Goal: Information Seeking & Learning: Check status

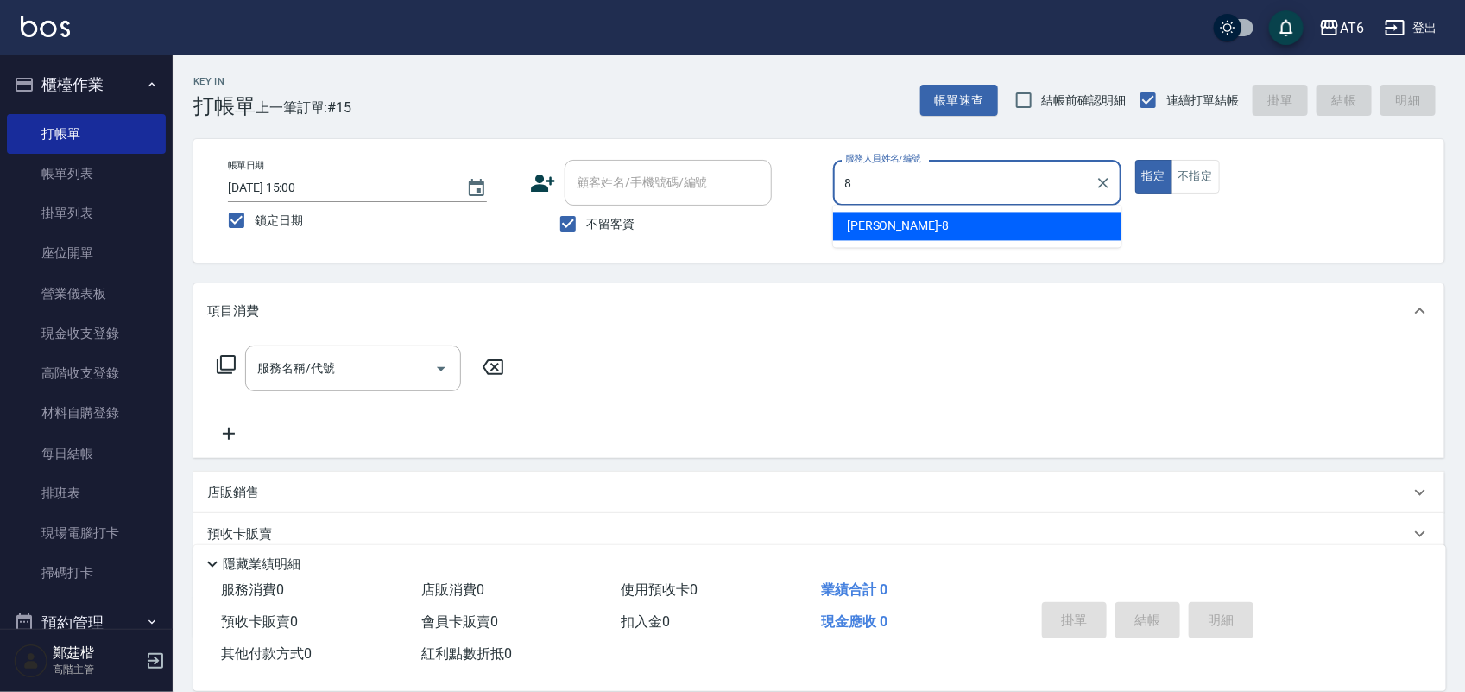
type input "8"
type button "true"
type input "[PERSON_NAME]-8"
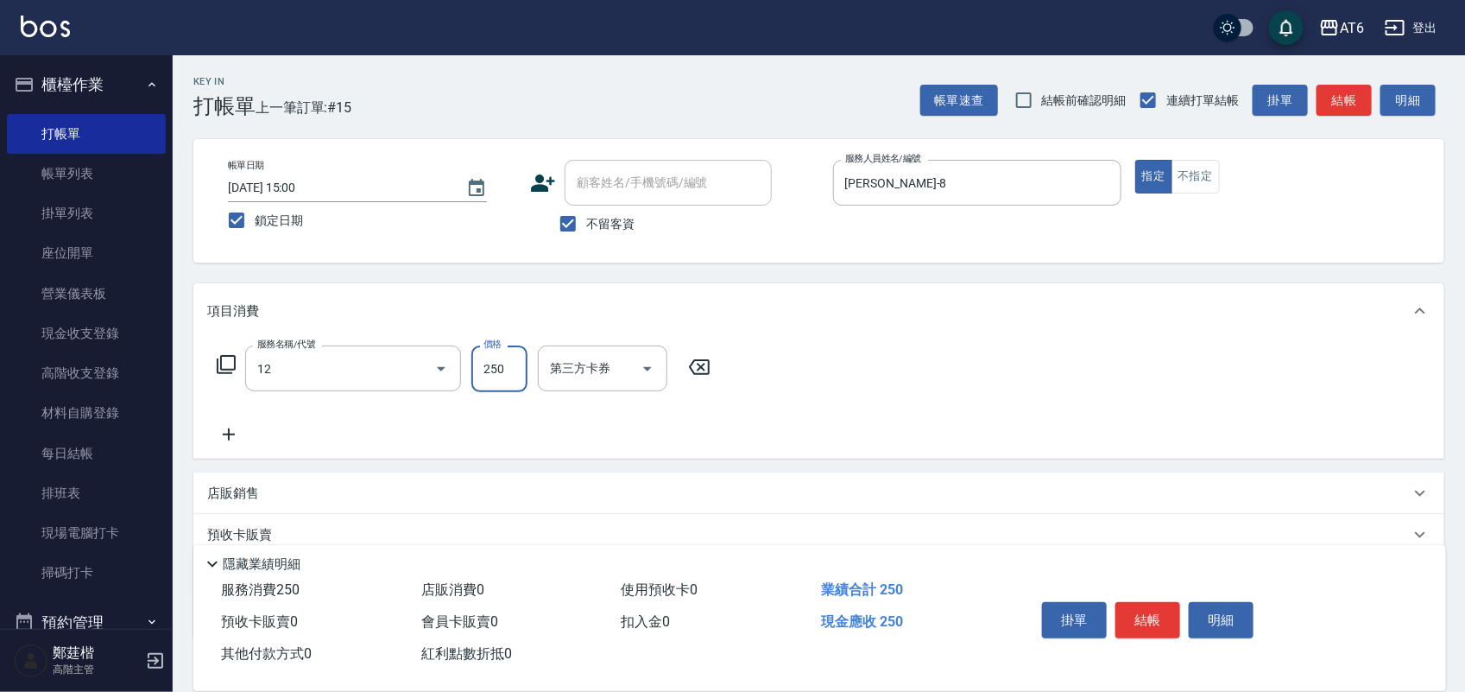
type input "精油洗髮(12)"
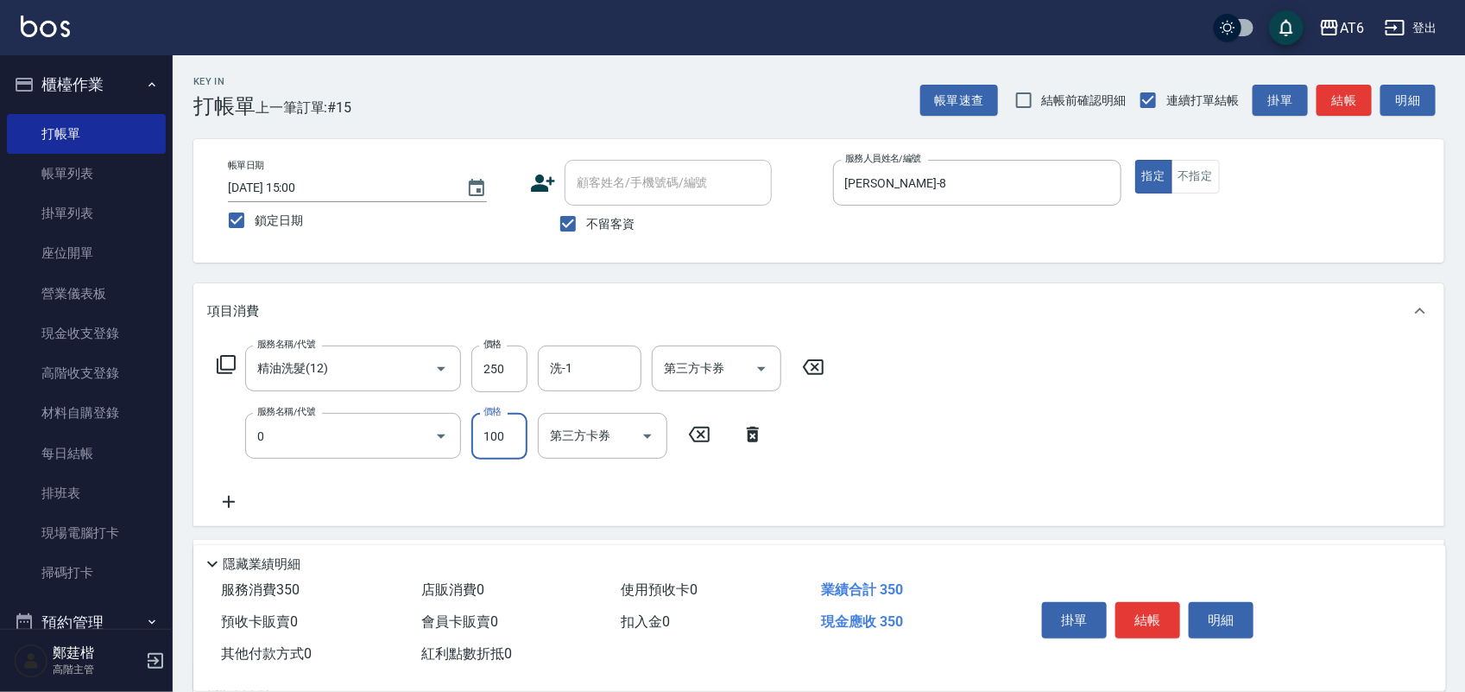
type input "剪髮(0)"
type input "130"
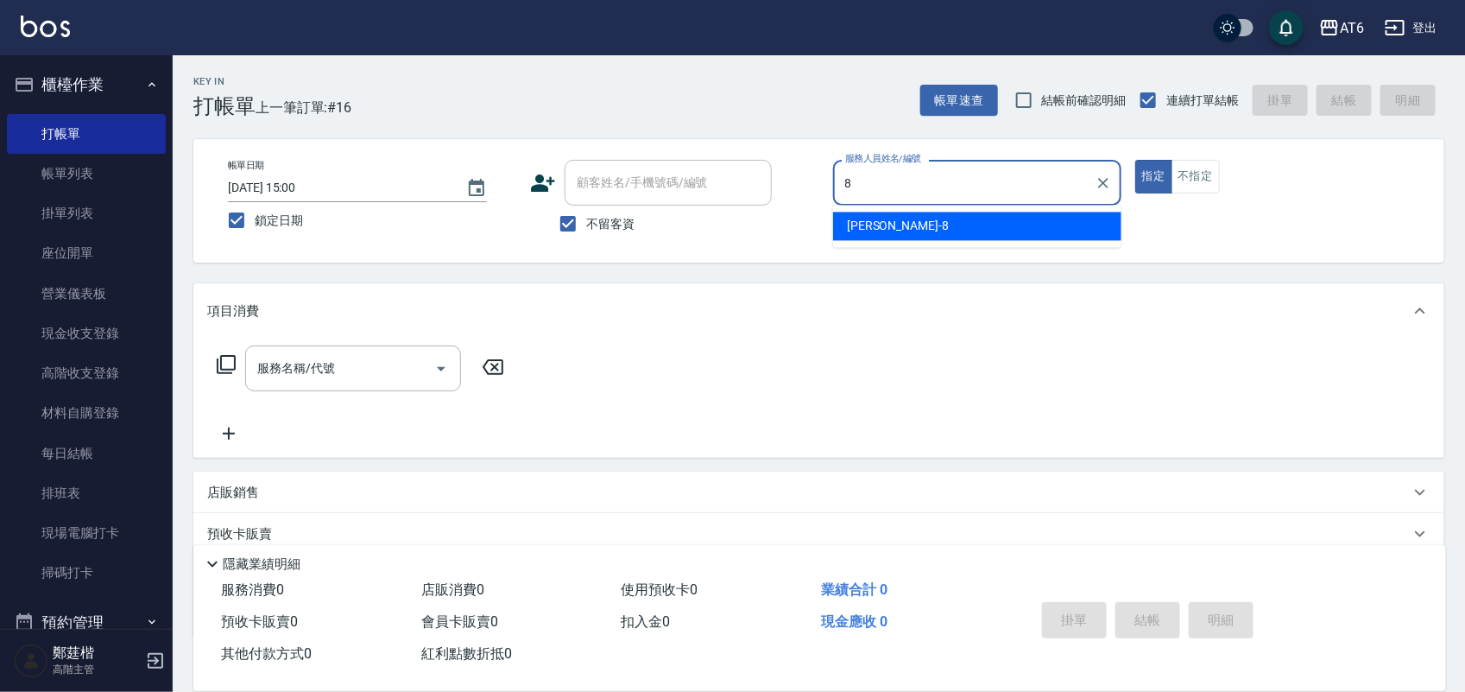
type input "[PERSON_NAME]-8"
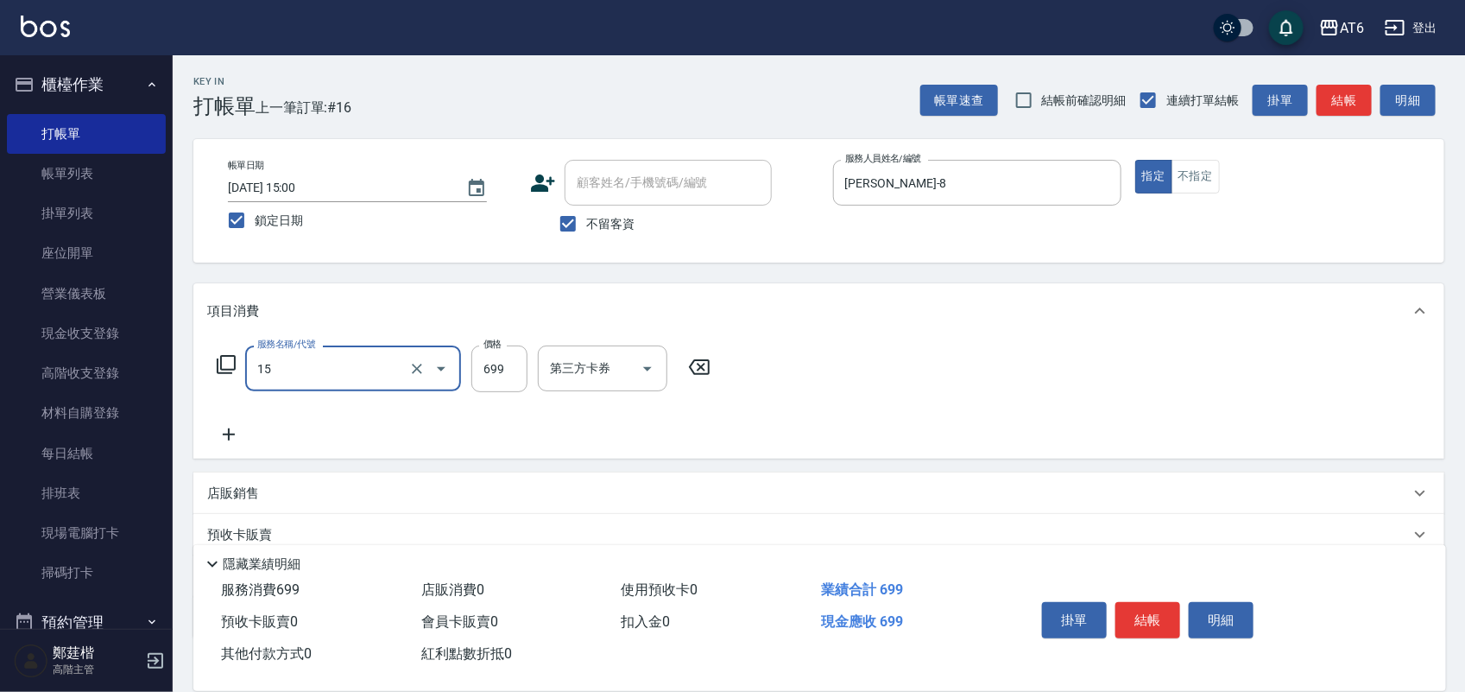
type input "精油spa(15)"
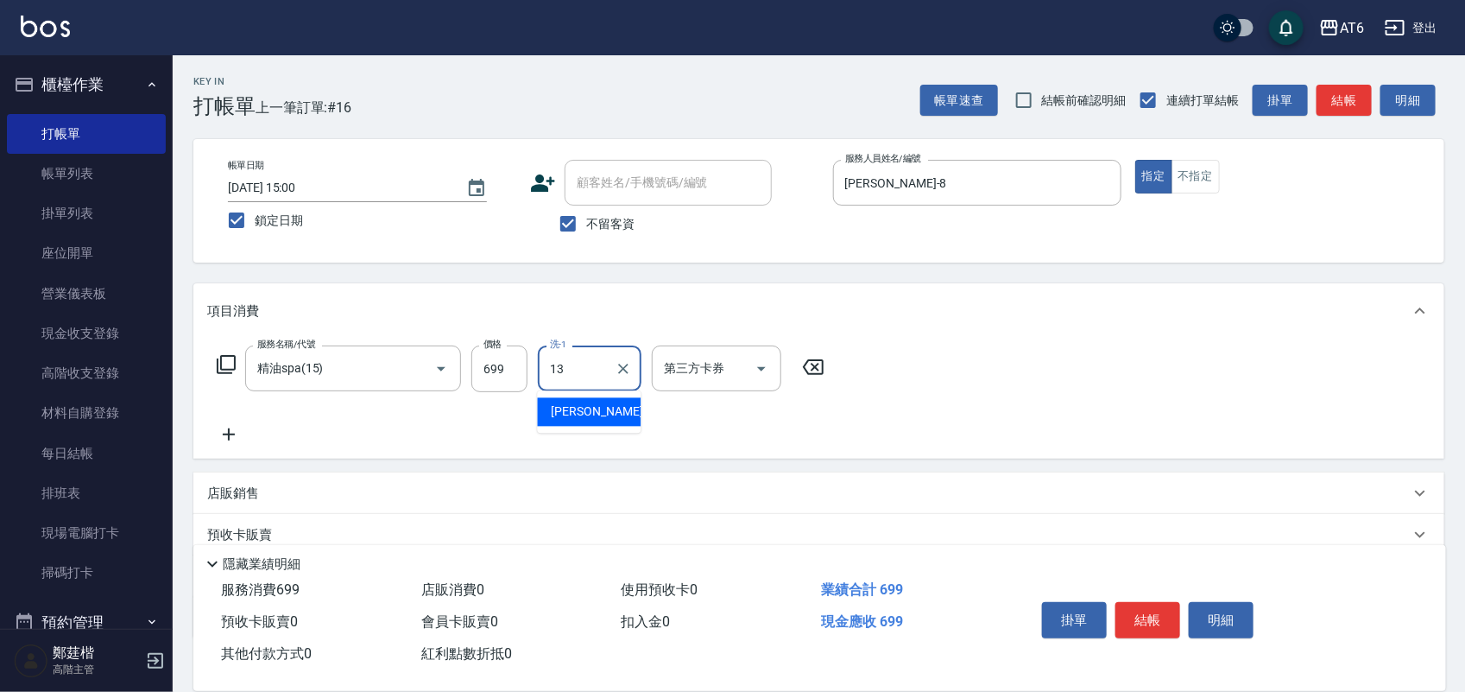
type input "阿修-13"
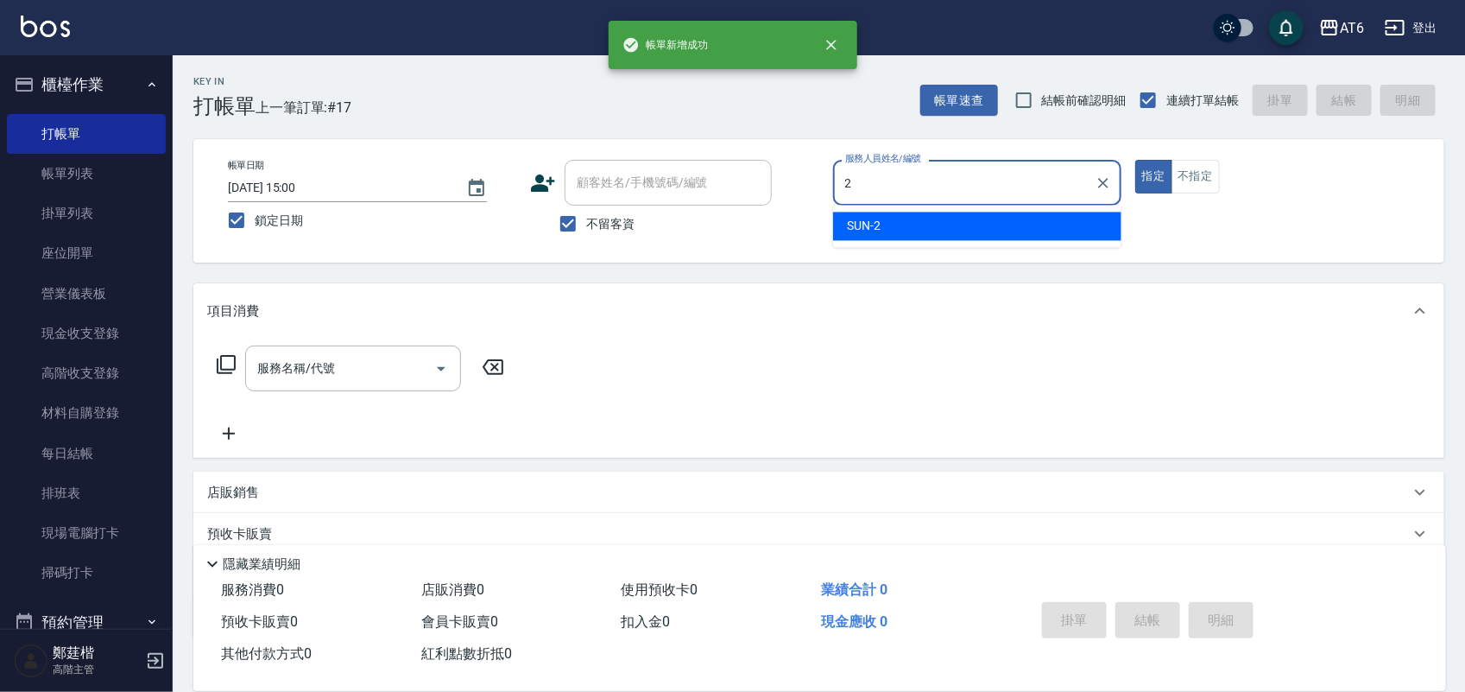
type input "SUN-2"
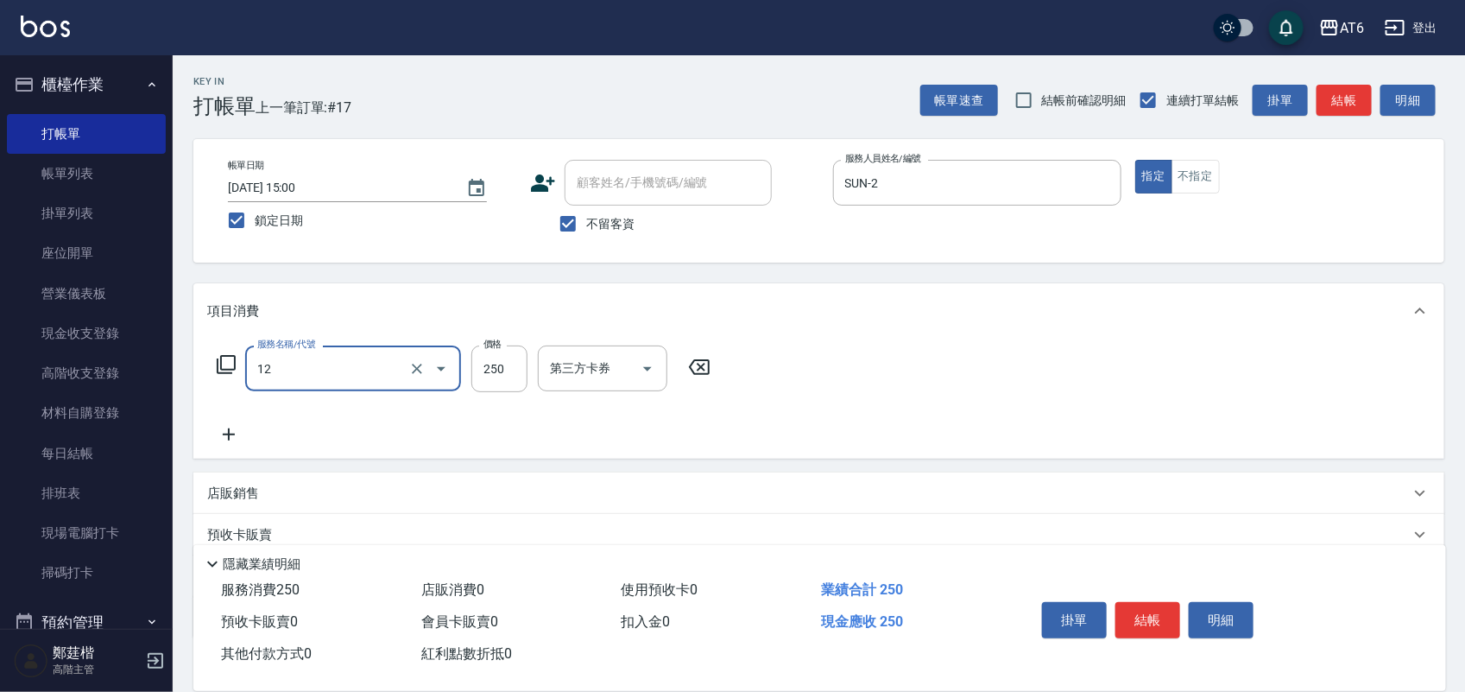
type input "精油洗髮(12)"
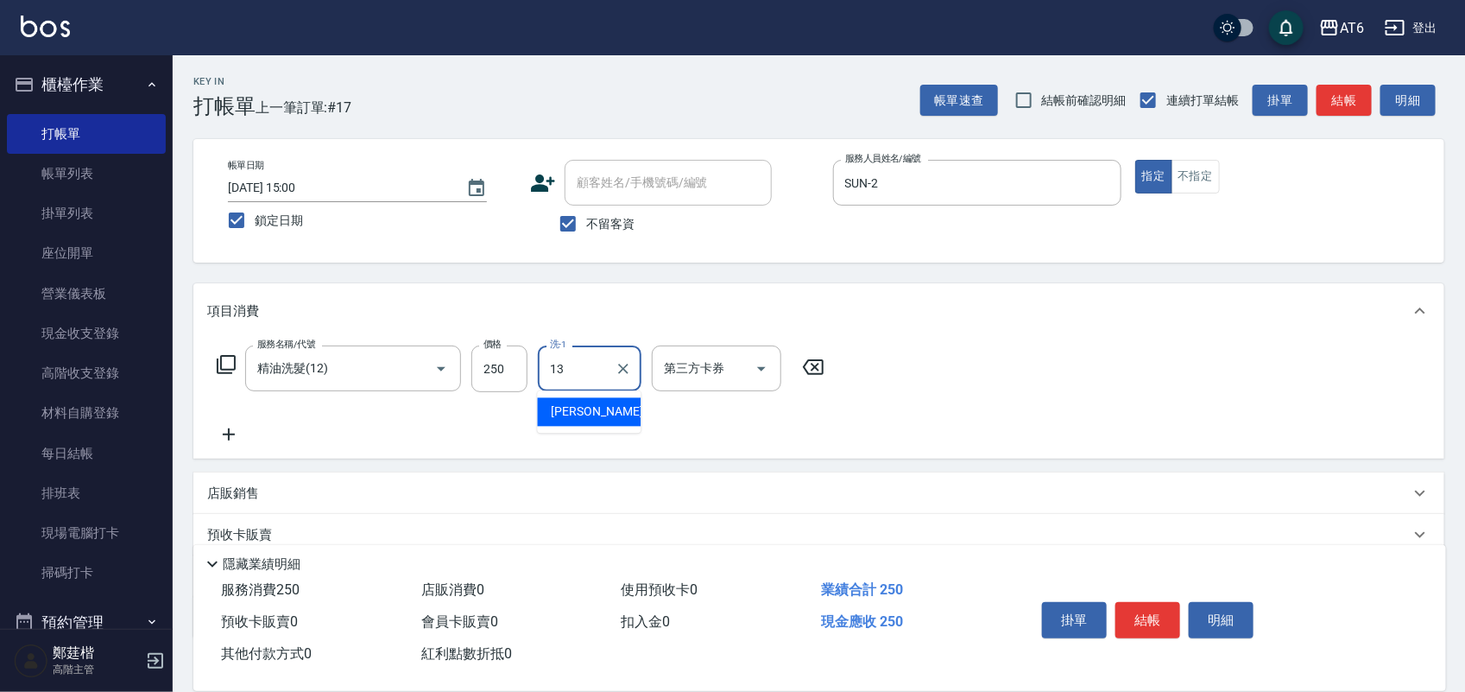
type input "阿修-13"
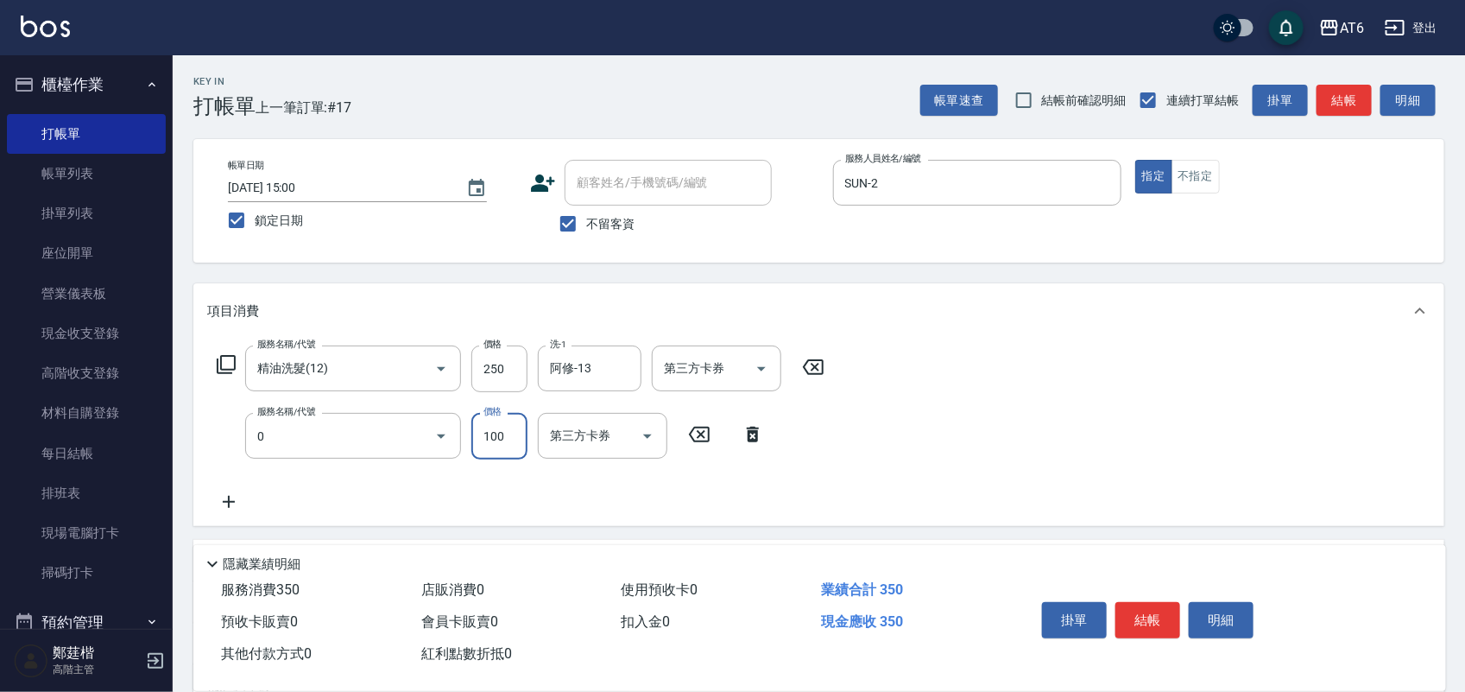
type input "剪髮(0)"
type input "130"
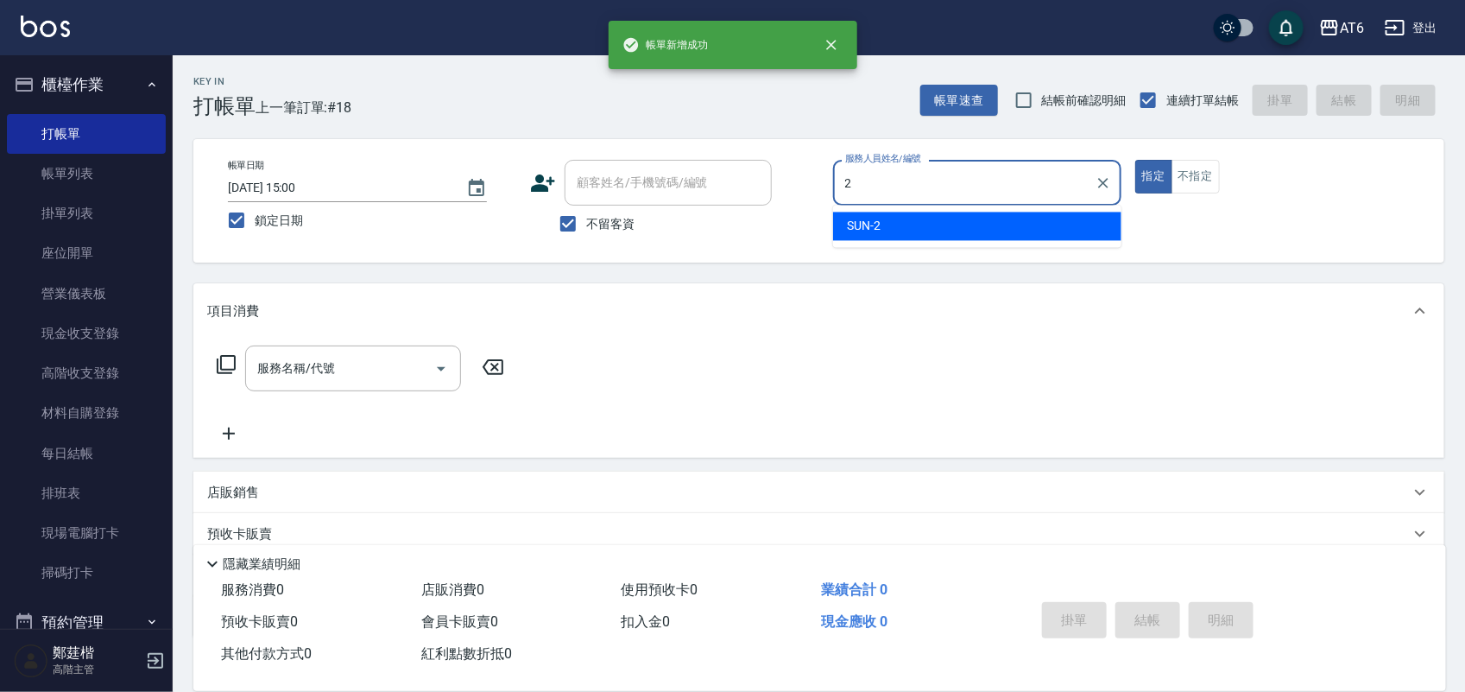
type input "SUN-2"
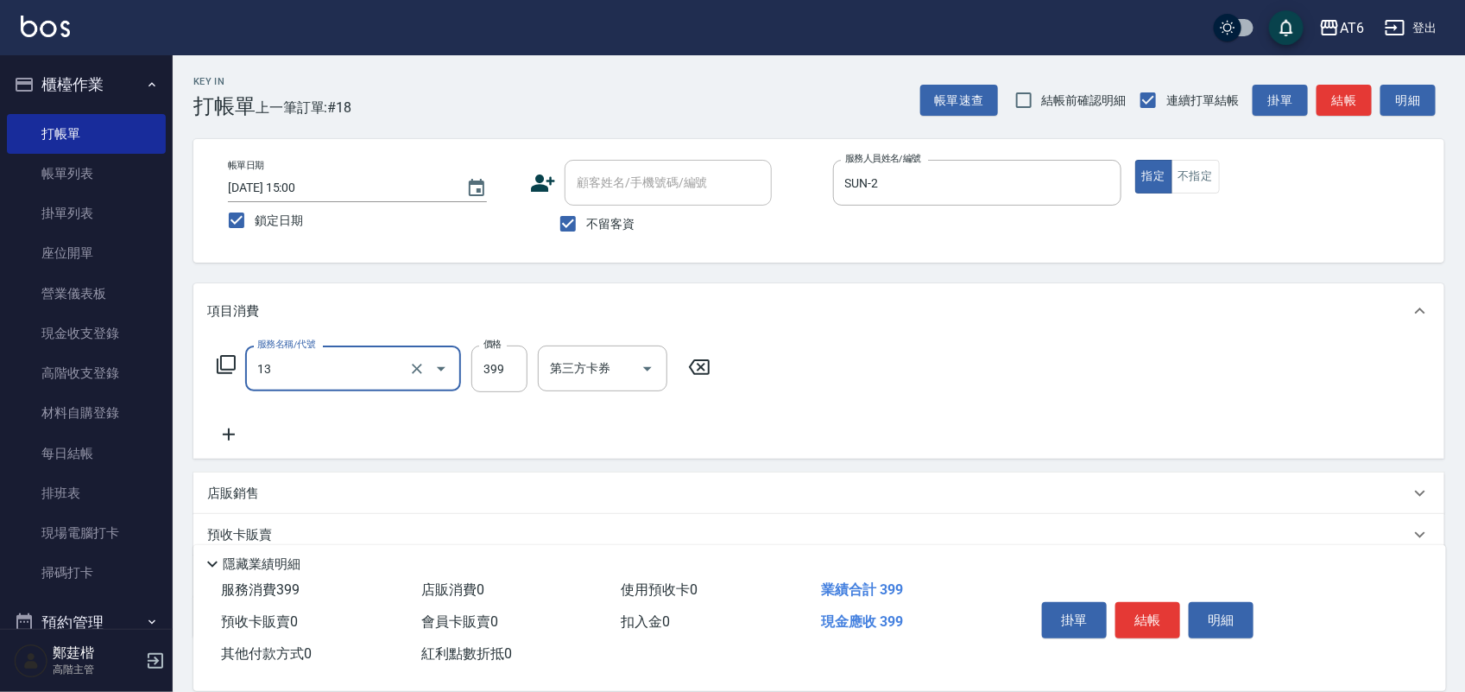
type input "海鹽洗(13)"
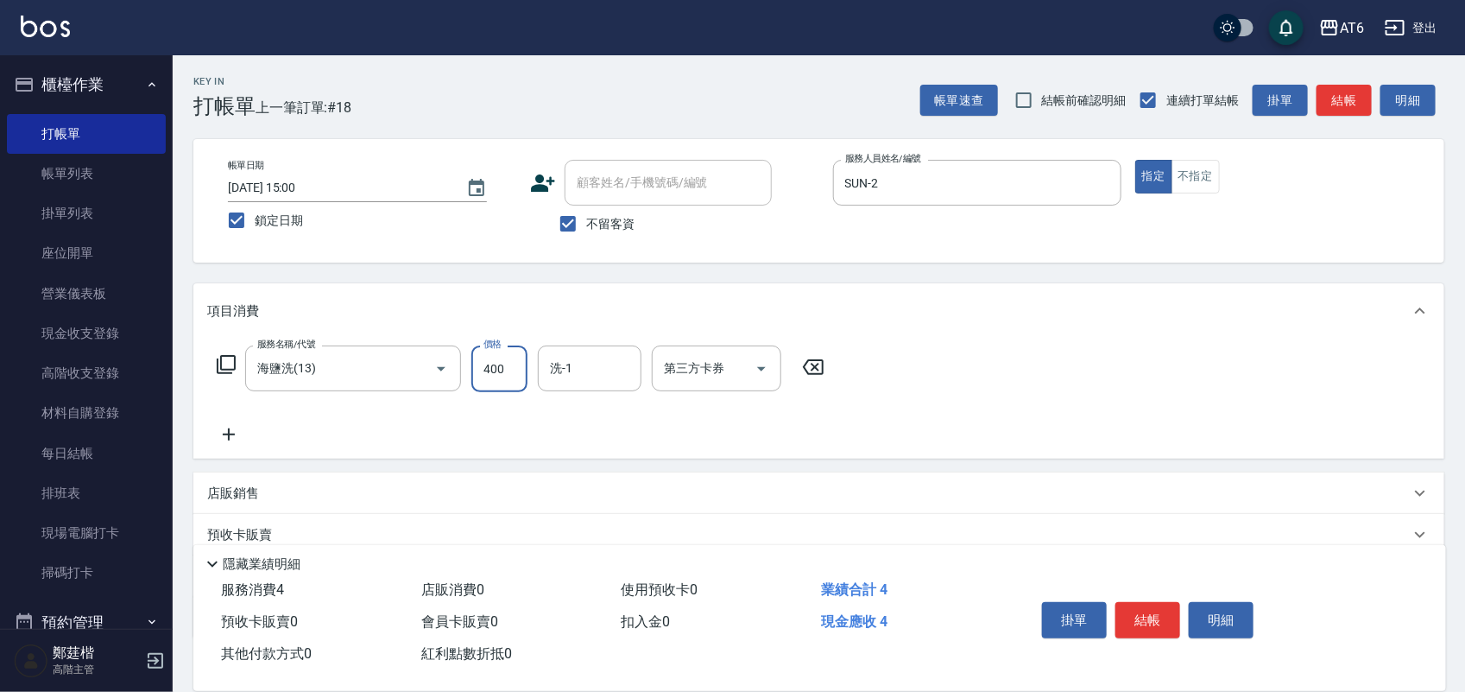
type input "400"
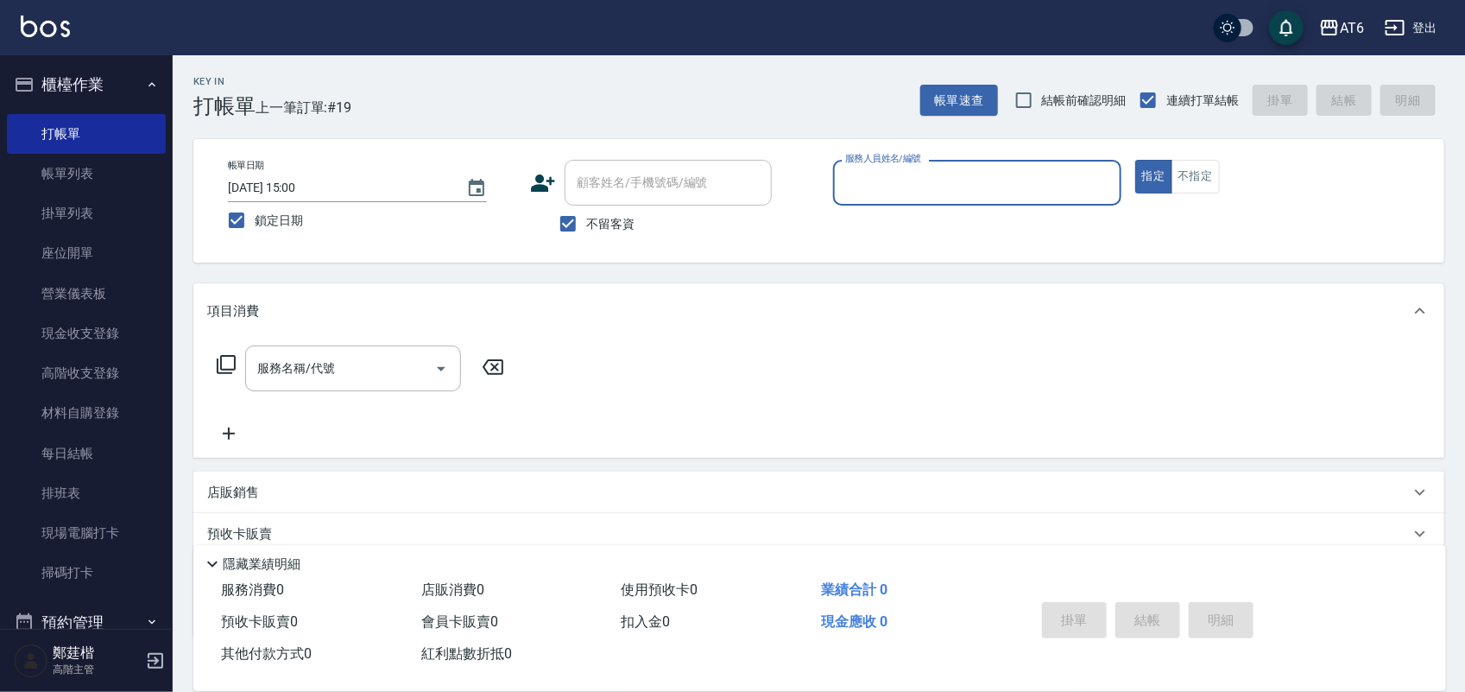
click at [84, 74] on button "櫃檯作業" at bounding box center [86, 84] width 159 height 45
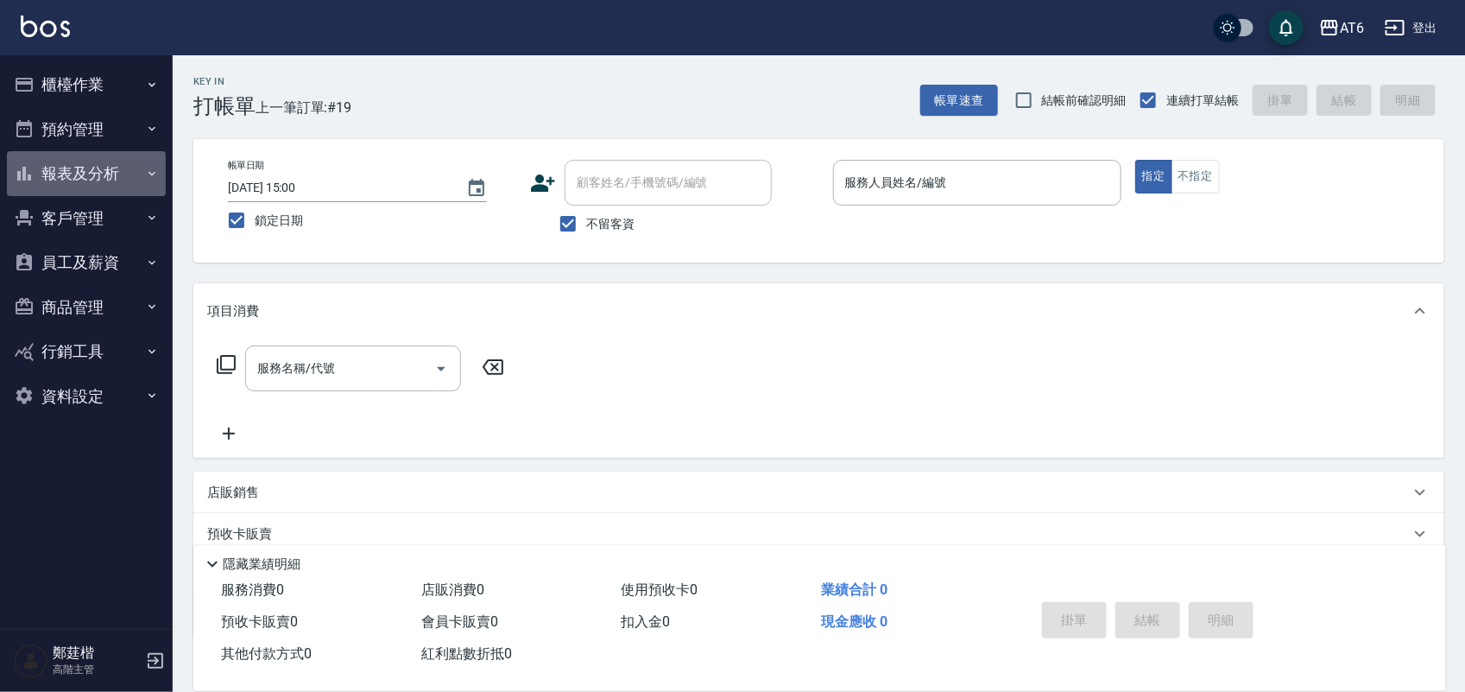
click at [128, 160] on button "報表及分析" at bounding box center [86, 173] width 159 height 45
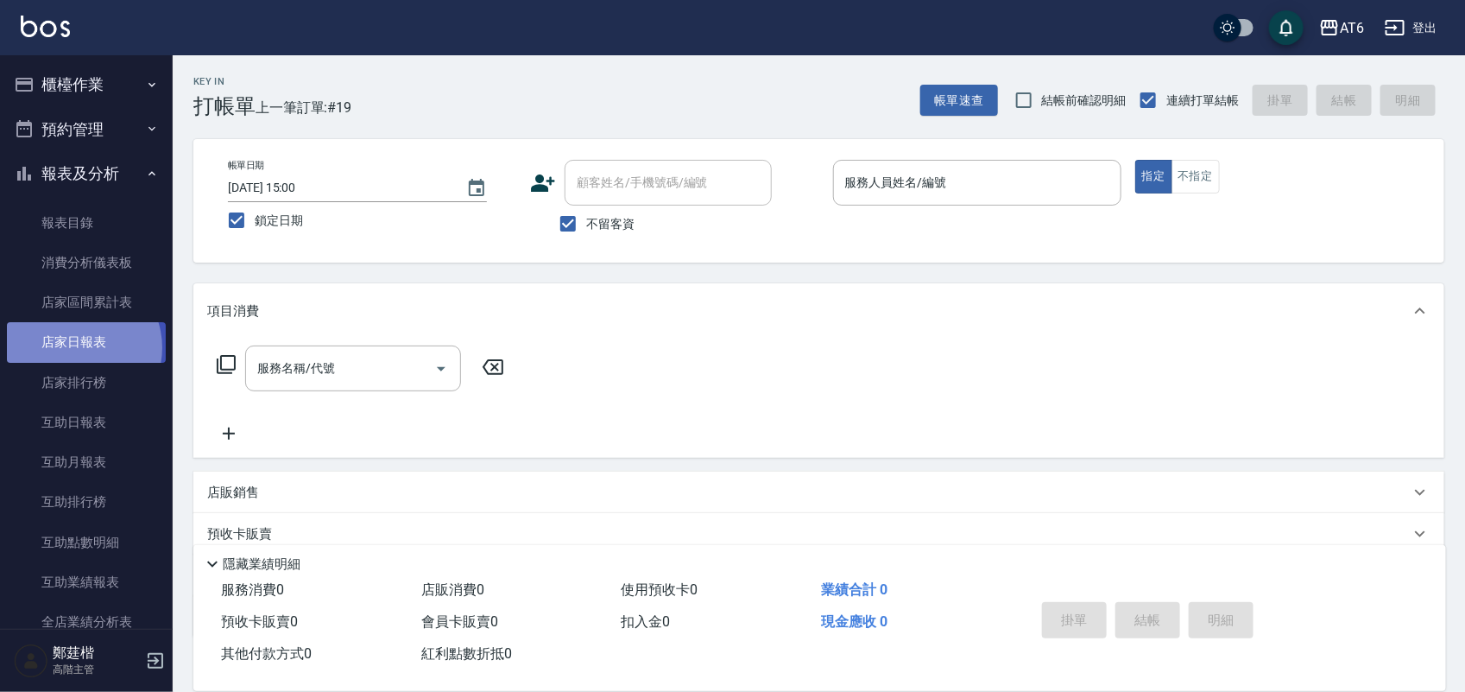
click at [76, 347] on link "店家日報表" at bounding box center [86, 342] width 159 height 40
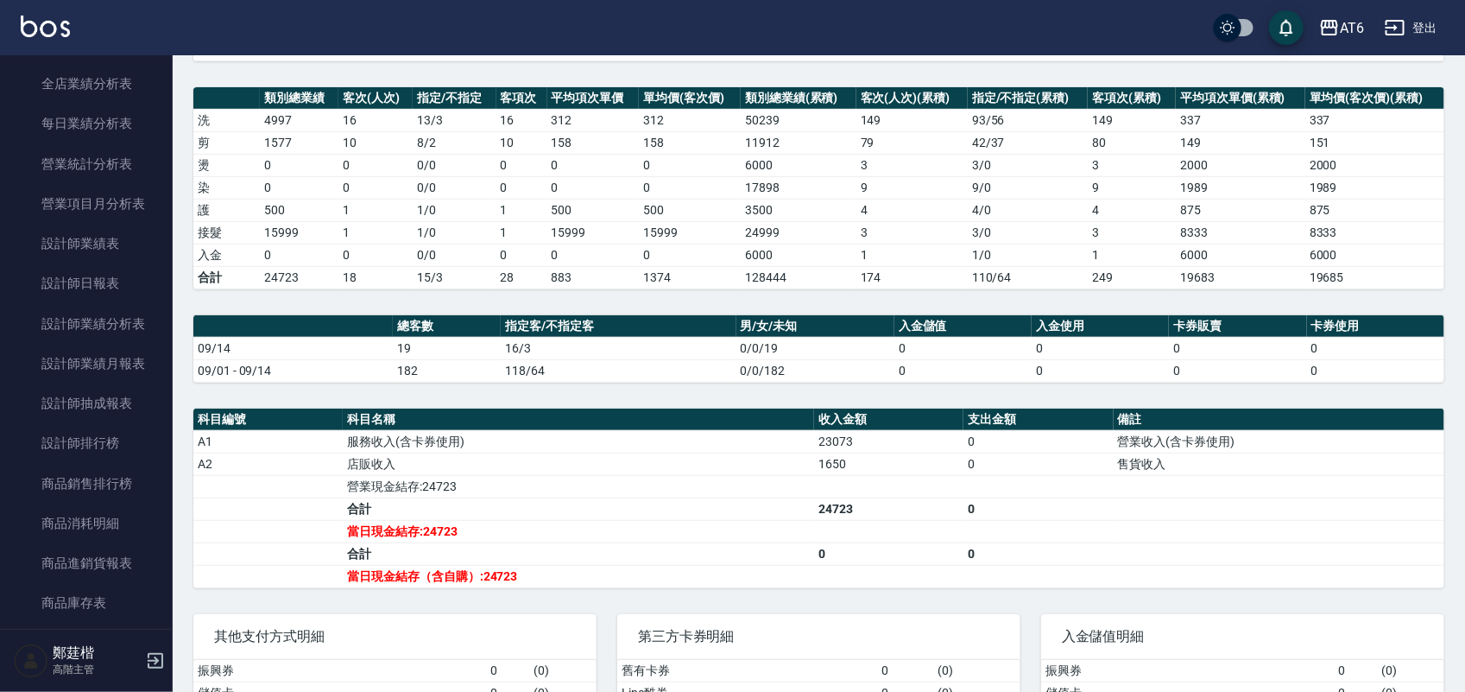
scroll to position [540, 0]
click at [128, 278] on link "設計師日報表" at bounding box center [86, 282] width 159 height 40
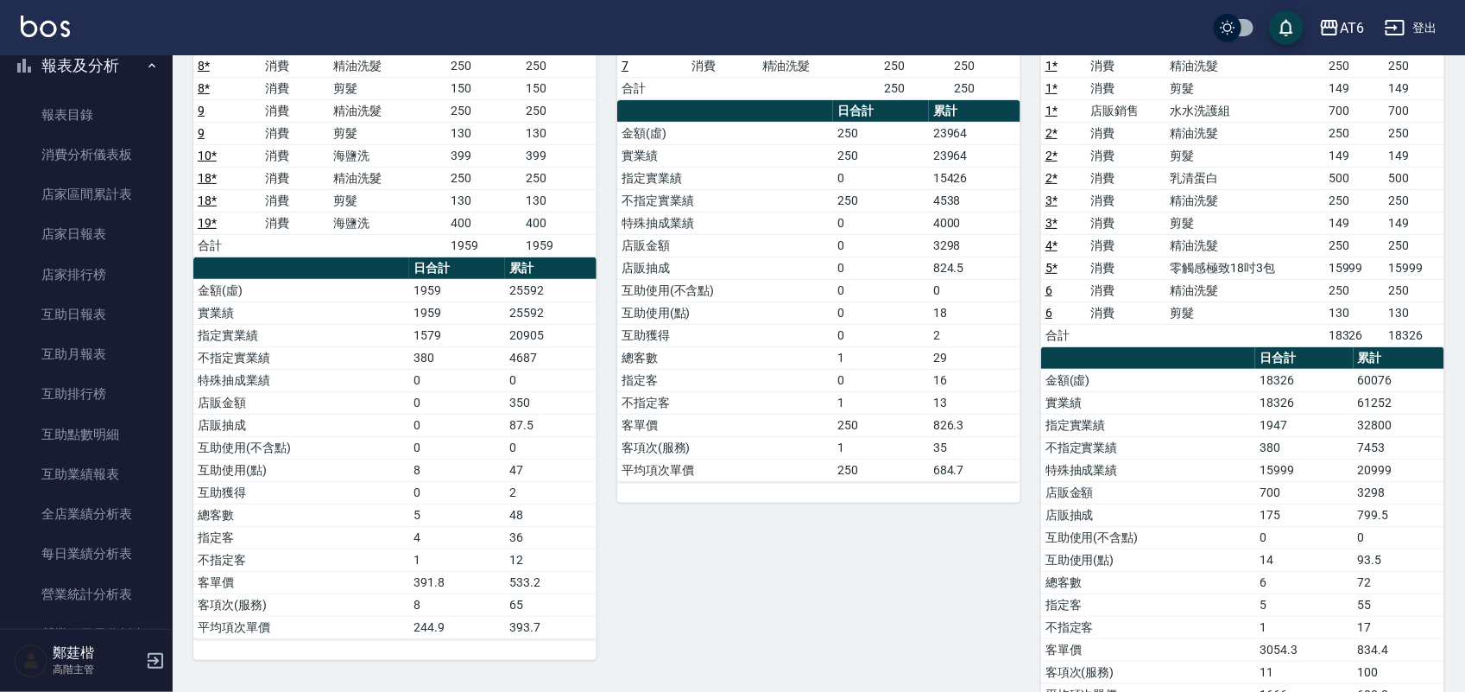
scroll to position [108, 0]
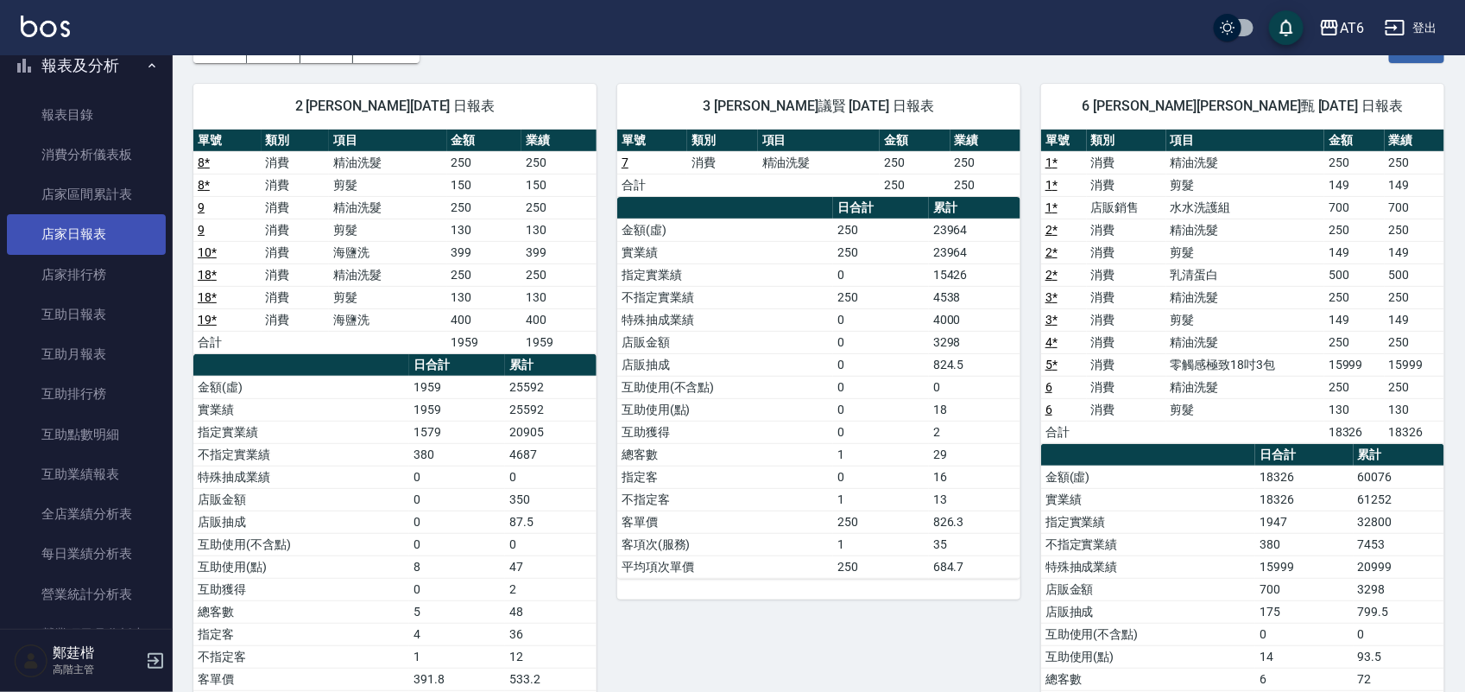
click at [79, 248] on link "店家日報表" at bounding box center [86, 234] width 159 height 40
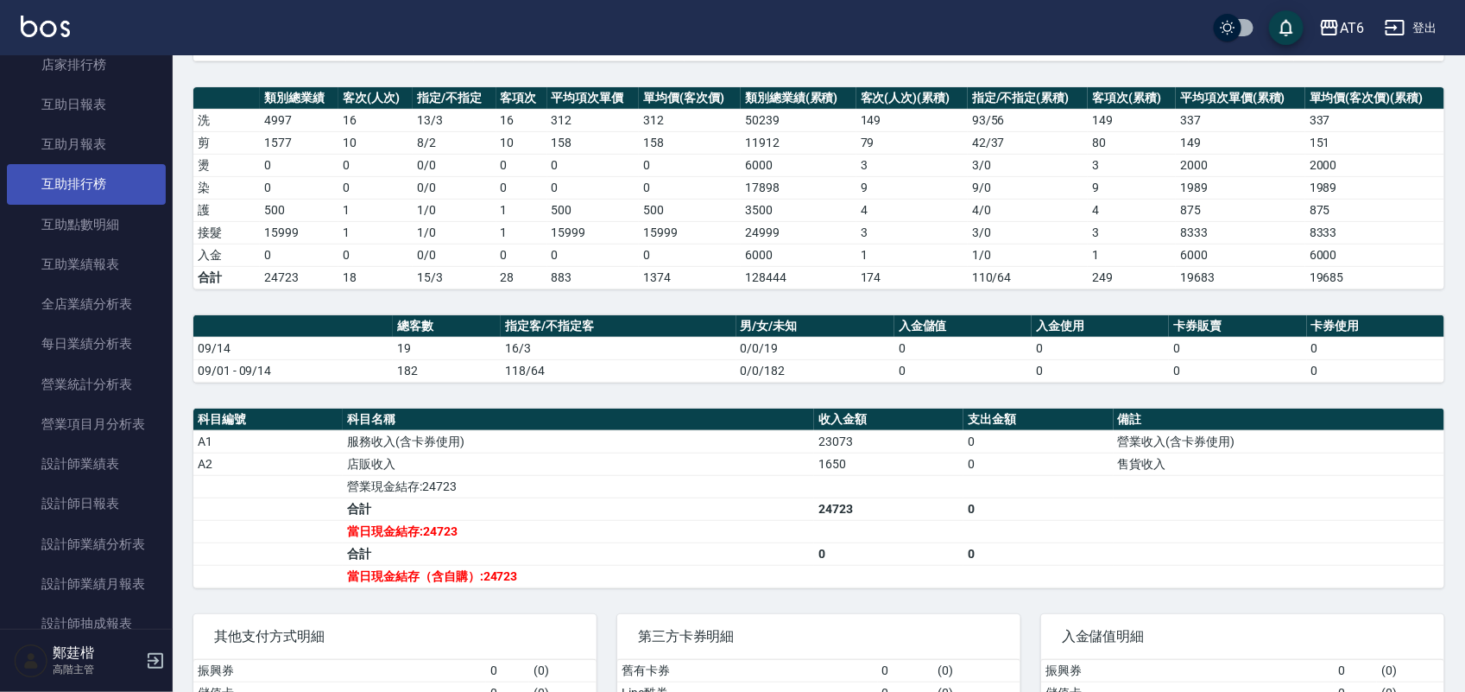
scroll to position [324, 0]
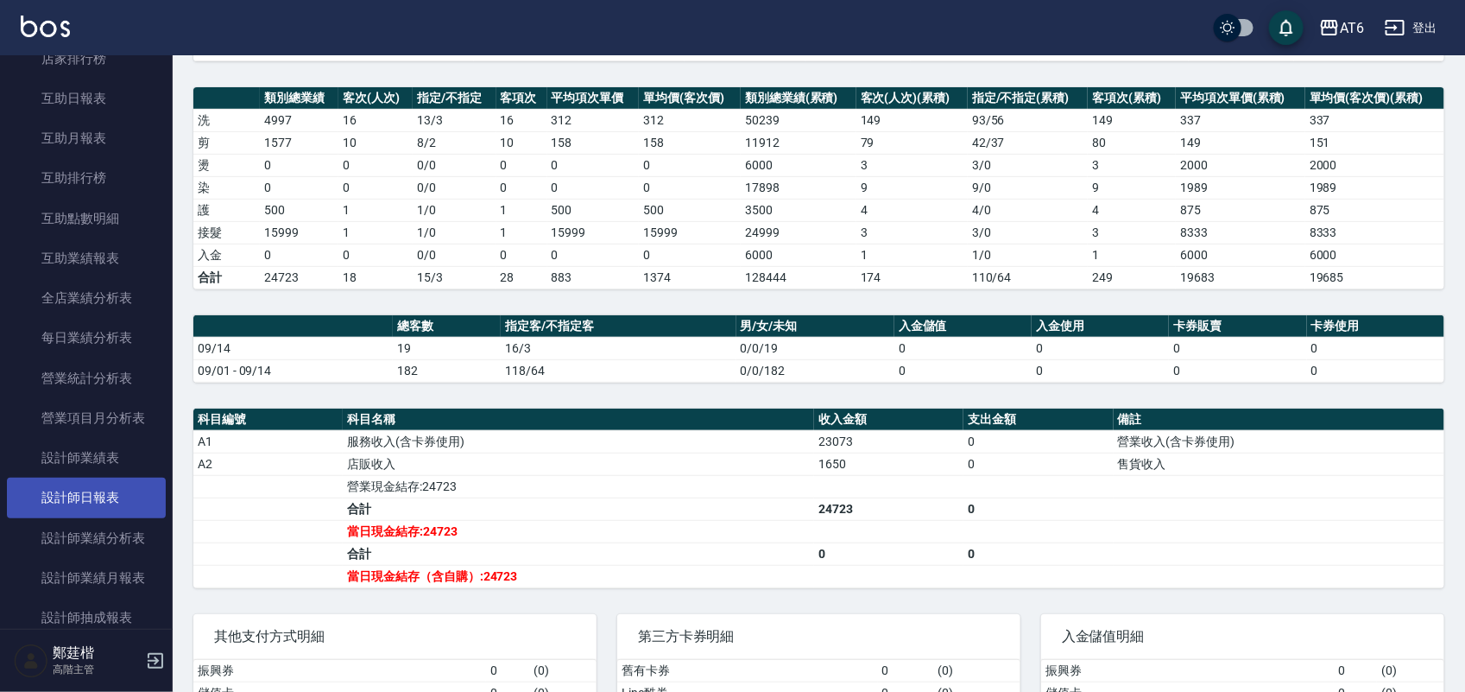
drag, startPoint x: 92, startPoint y: 516, endPoint x: 105, endPoint y: 489, distance: 30.9
click at [105, 489] on link "設計師日報表" at bounding box center [86, 497] width 159 height 40
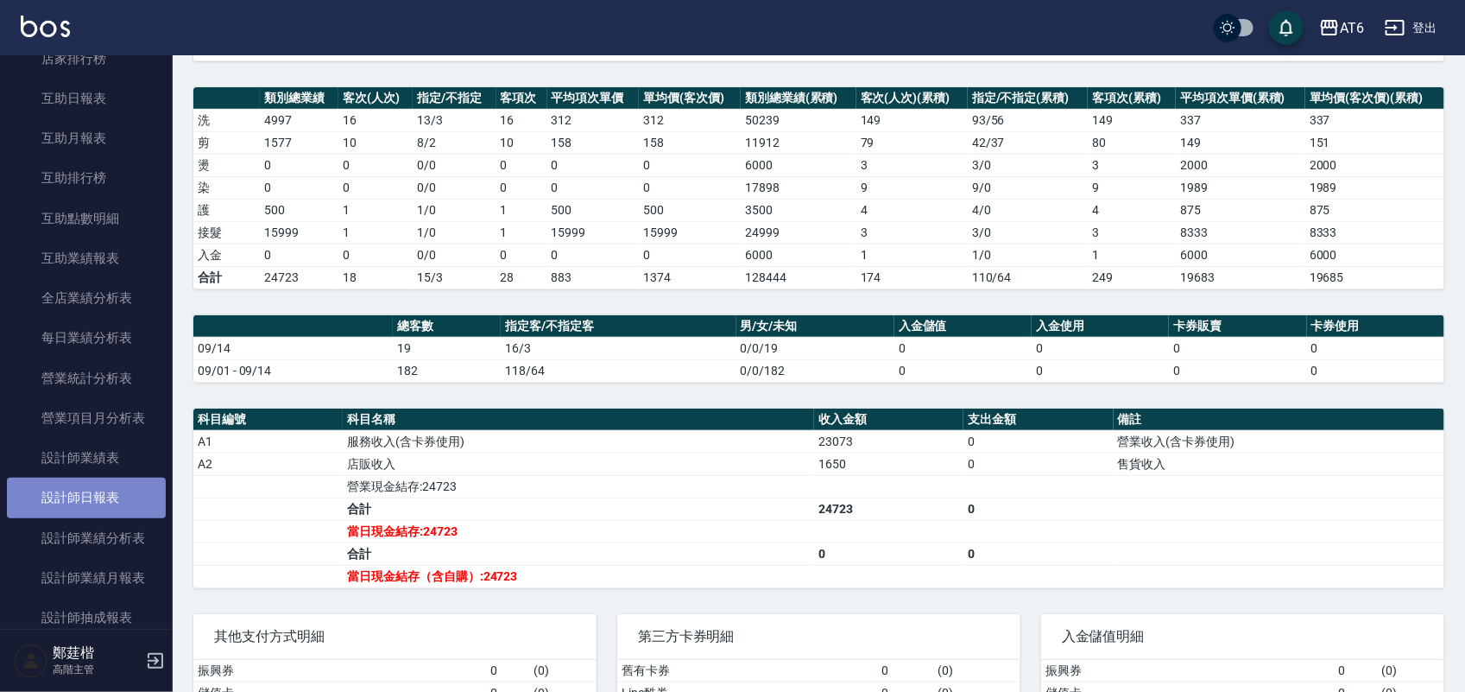
click at [105, 489] on link "設計師日報表" at bounding box center [86, 497] width 159 height 40
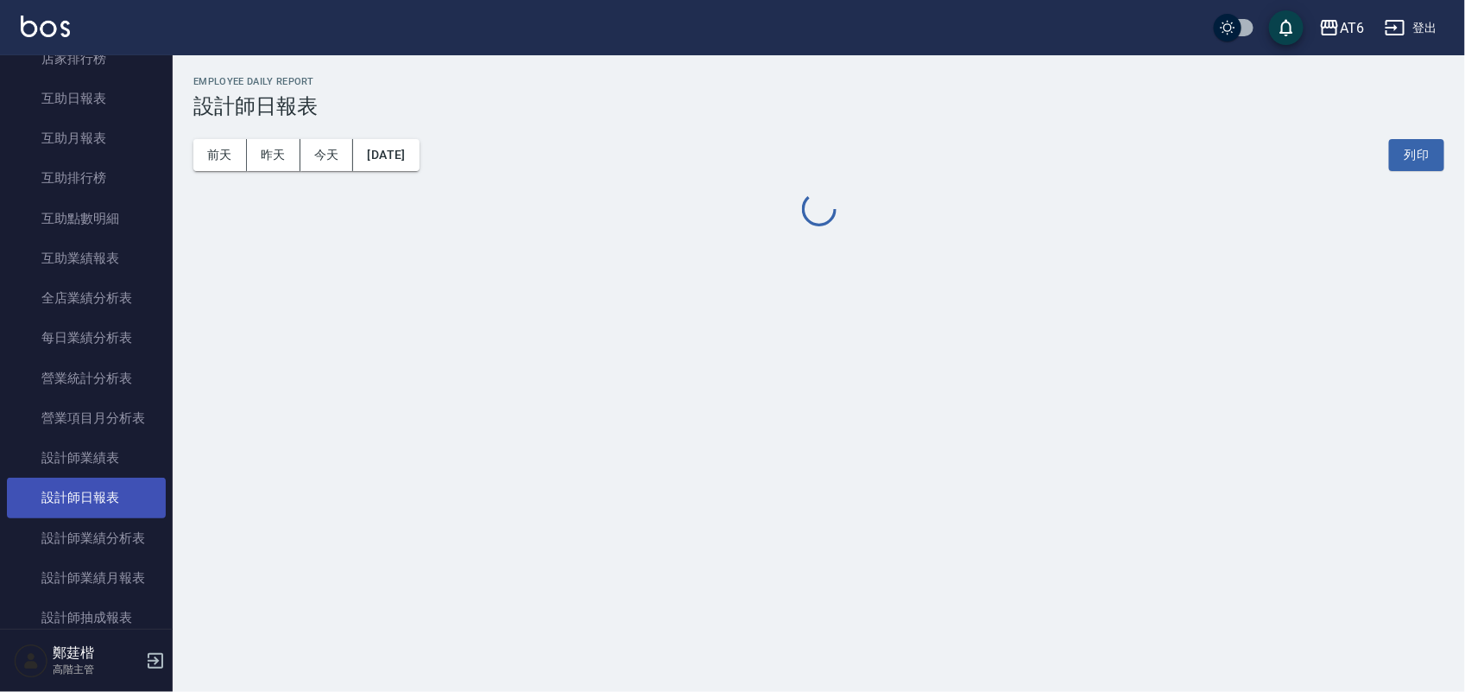
click at [105, 489] on link "設計師日報表" at bounding box center [86, 497] width 159 height 40
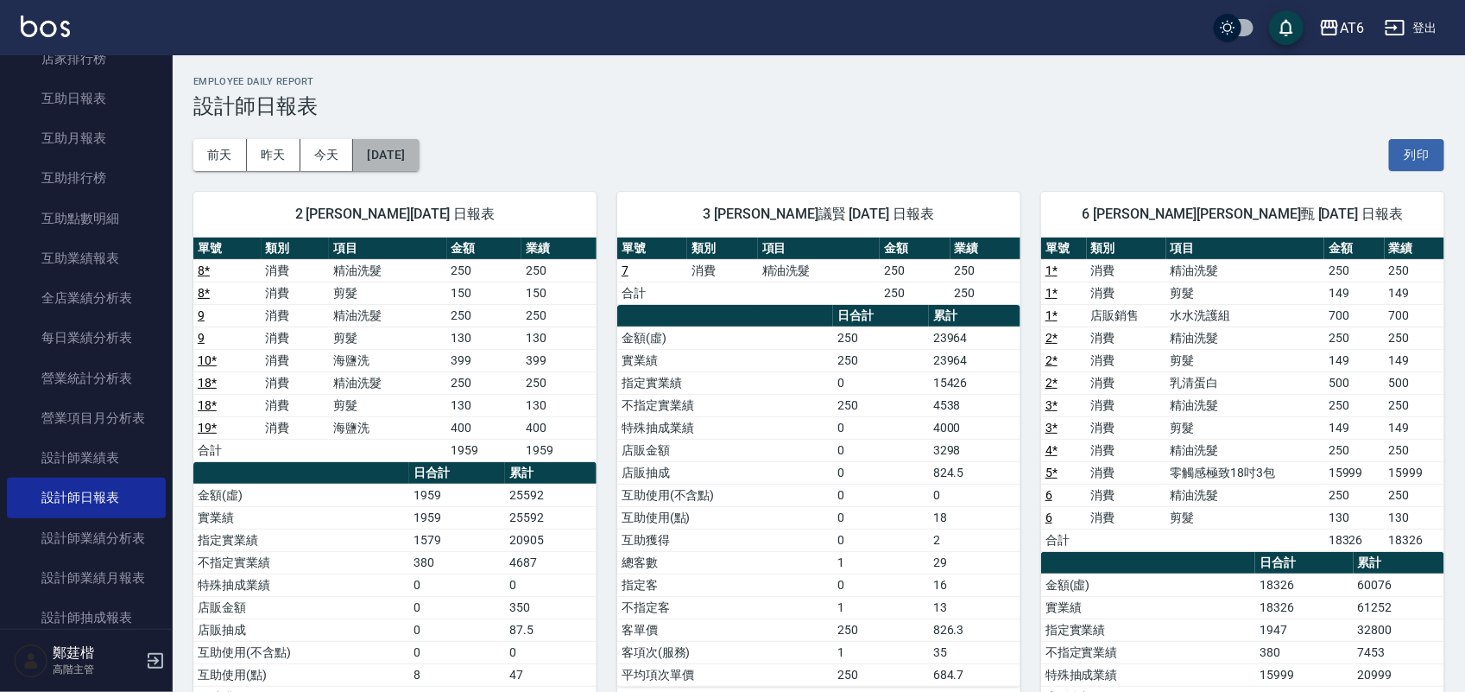
click at [419, 141] on button "[DATE]" at bounding box center [386, 155] width 66 height 32
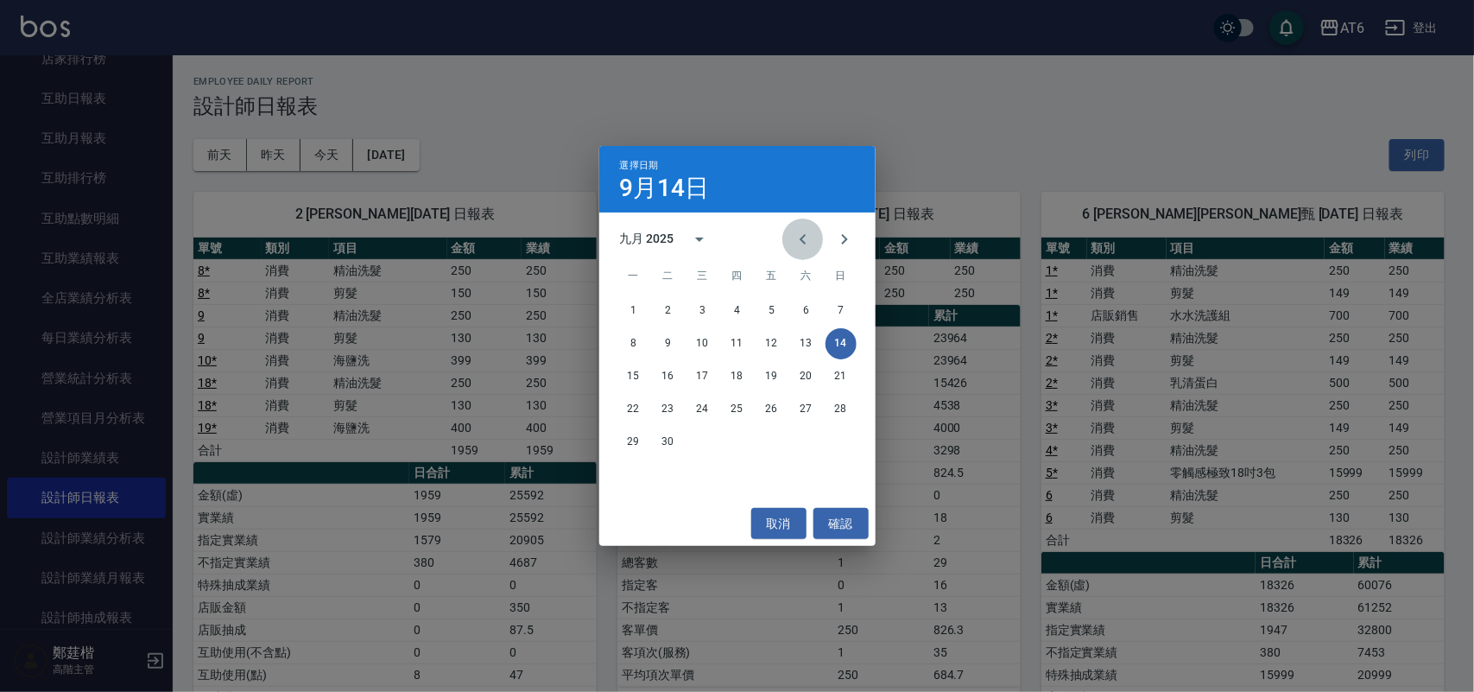
click at [807, 229] on icon "Previous month" at bounding box center [803, 239] width 21 height 21
click at [736, 377] on button "14" at bounding box center [737, 376] width 31 height 31
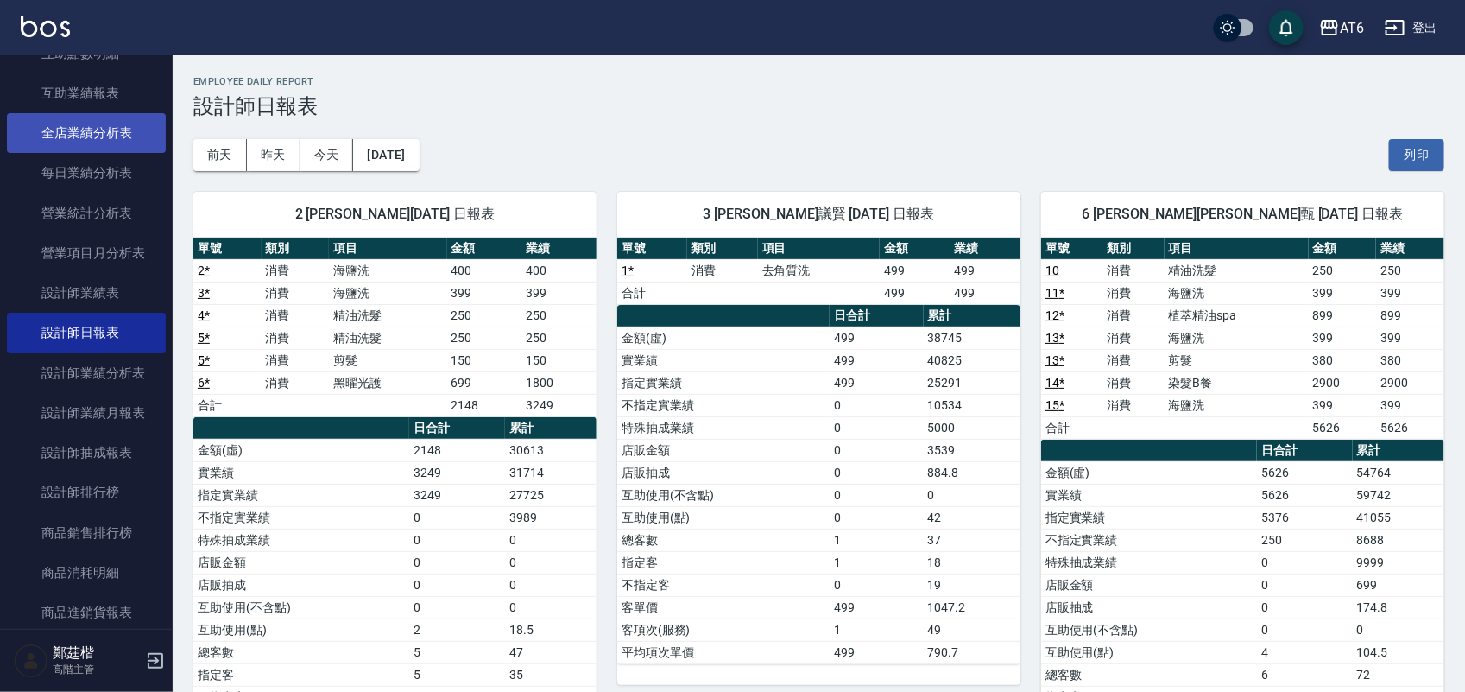
scroll to position [216, 0]
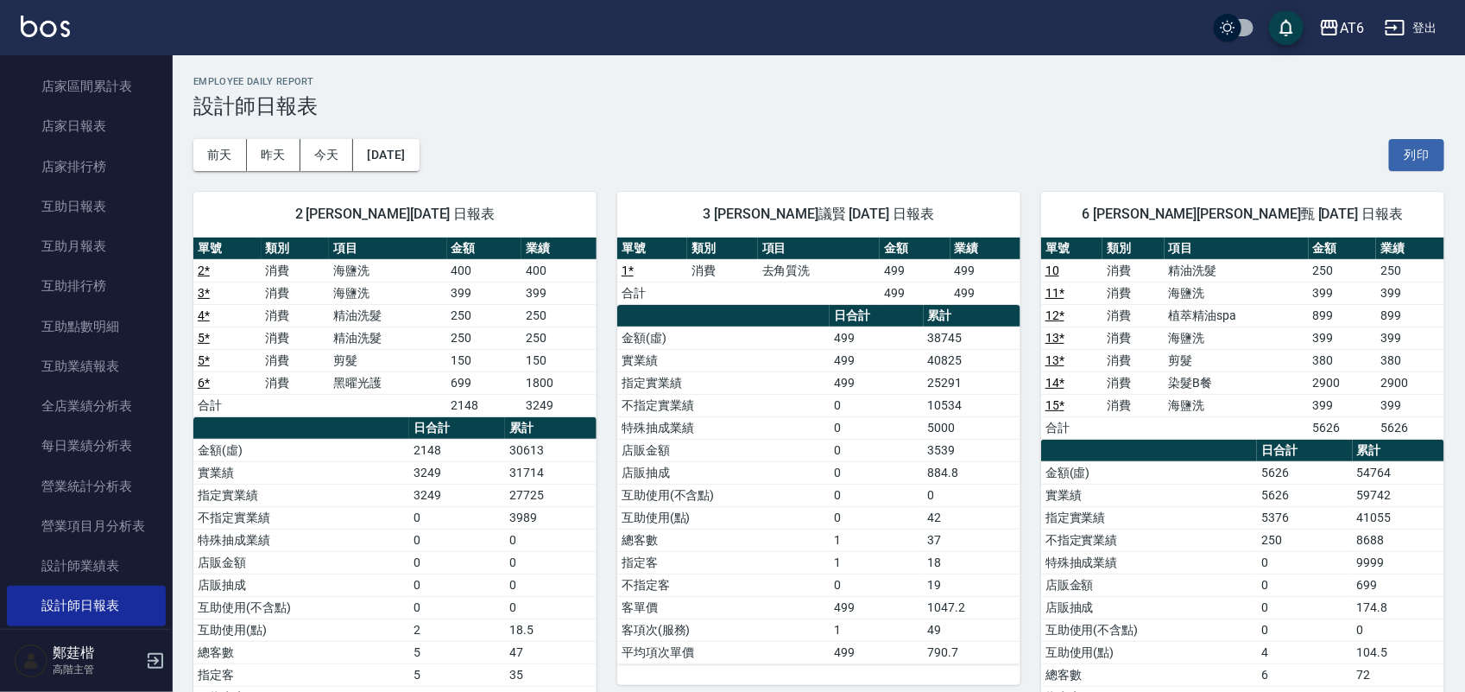
drag, startPoint x: 83, startPoint y: 134, endPoint x: 105, endPoint y: 22, distance: 114.5
click at [79, 132] on link "店家日報表" at bounding box center [86, 126] width 159 height 40
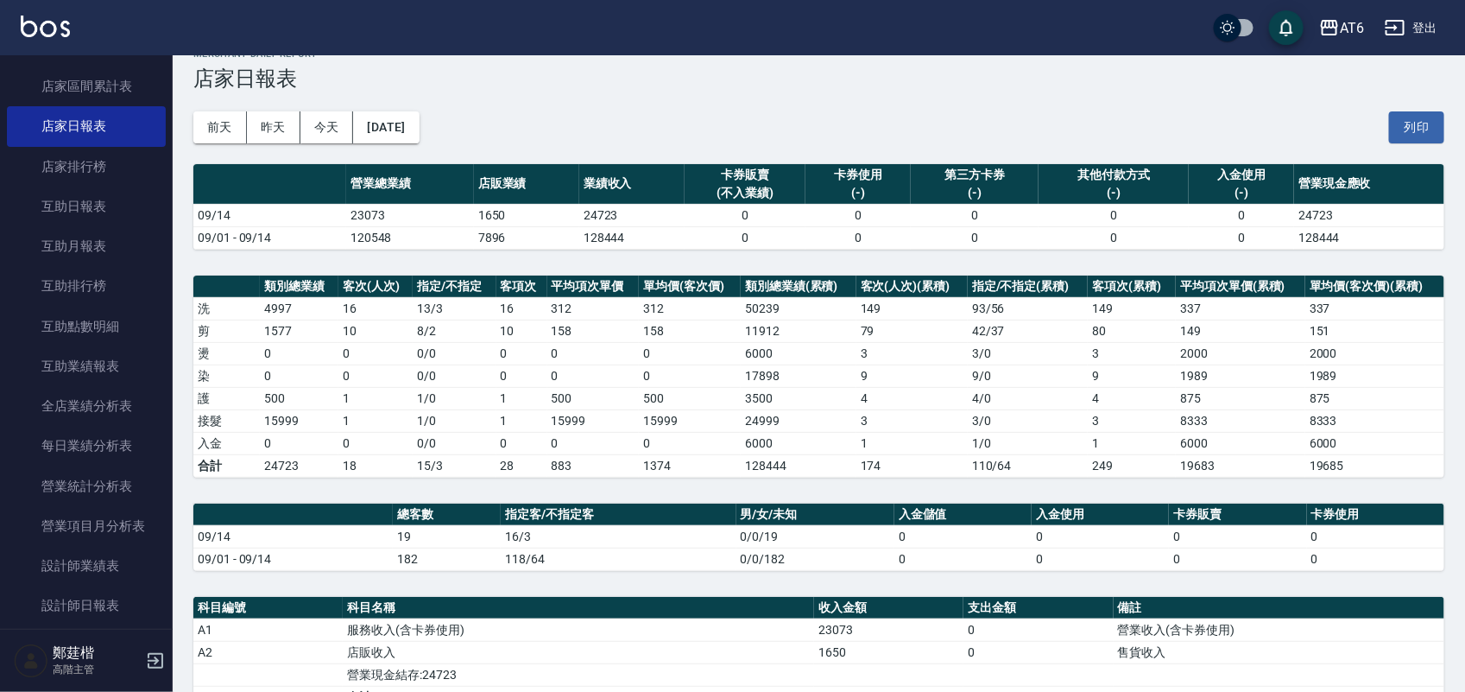
scroll to position [108, 0]
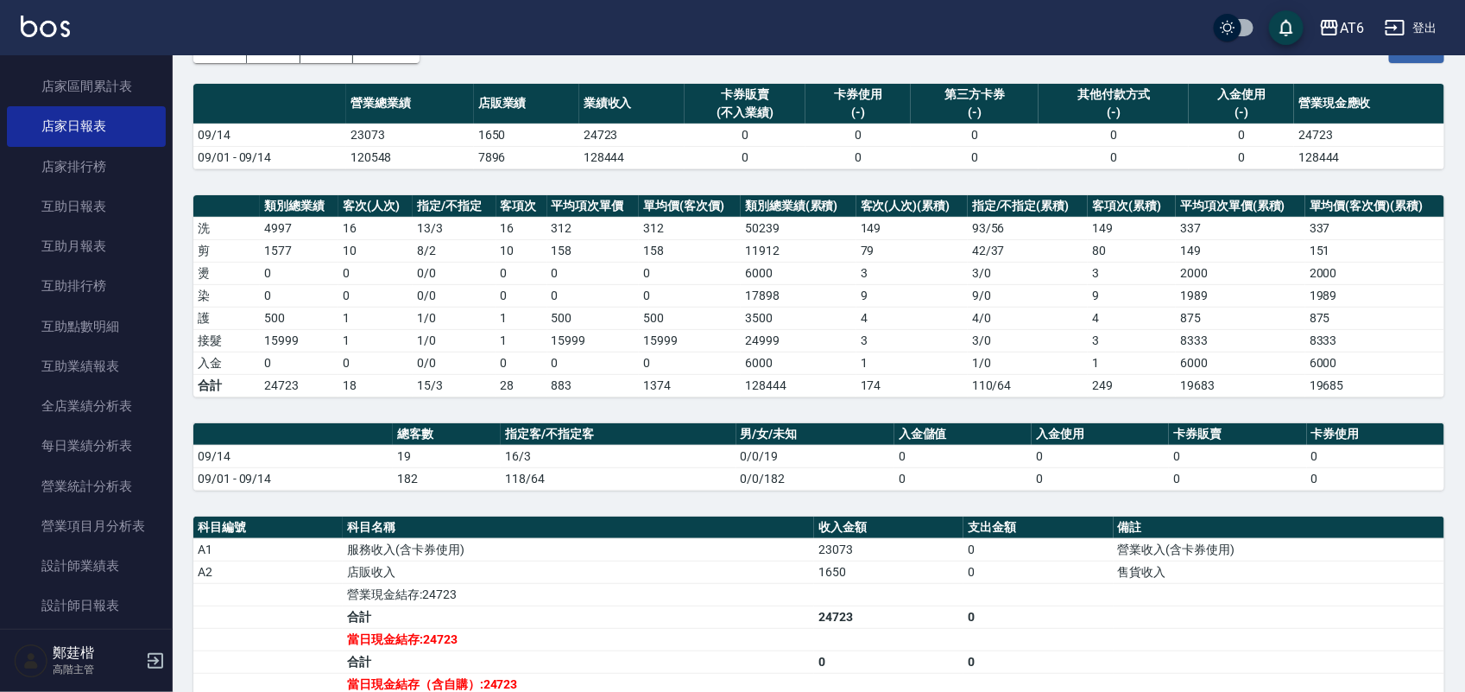
drag, startPoint x: 1338, startPoint y: 162, endPoint x: 1322, endPoint y: 162, distance: 16.4
drag, startPoint x: 1322, startPoint y: 162, endPoint x: 654, endPoint y: 141, distance: 667.7
click at [532, 141] on td "1650" at bounding box center [526, 134] width 105 height 22
drag, startPoint x: 1153, startPoint y: 96, endPoint x: 475, endPoint y: 157, distance: 680.5
click at [475, 157] on td "7896" at bounding box center [526, 157] width 105 height 22
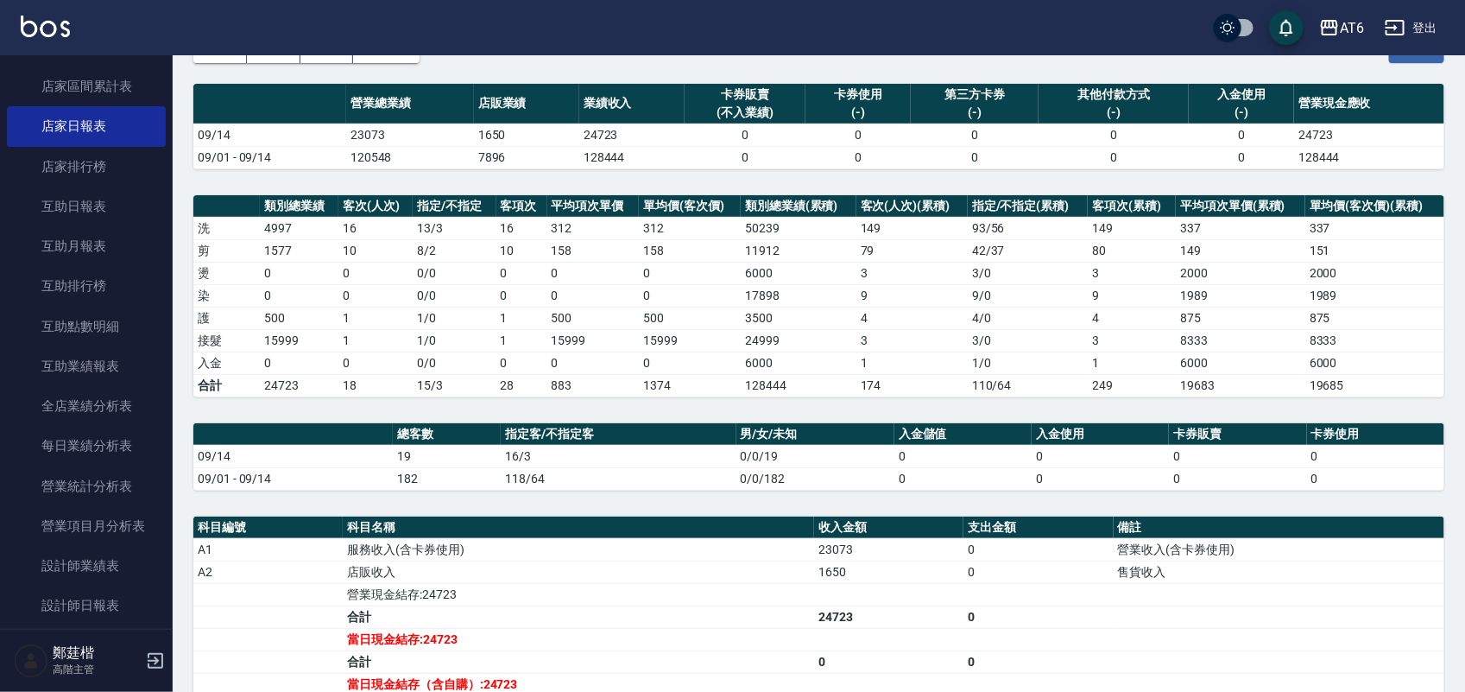
drag, startPoint x: 143, startPoint y: 243, endPoint x: 1079, endPoint y: 46, distance: 956.3
click at [114, 218] on link "互助日報表" at bounding box center [86, 206] width 159 height 40
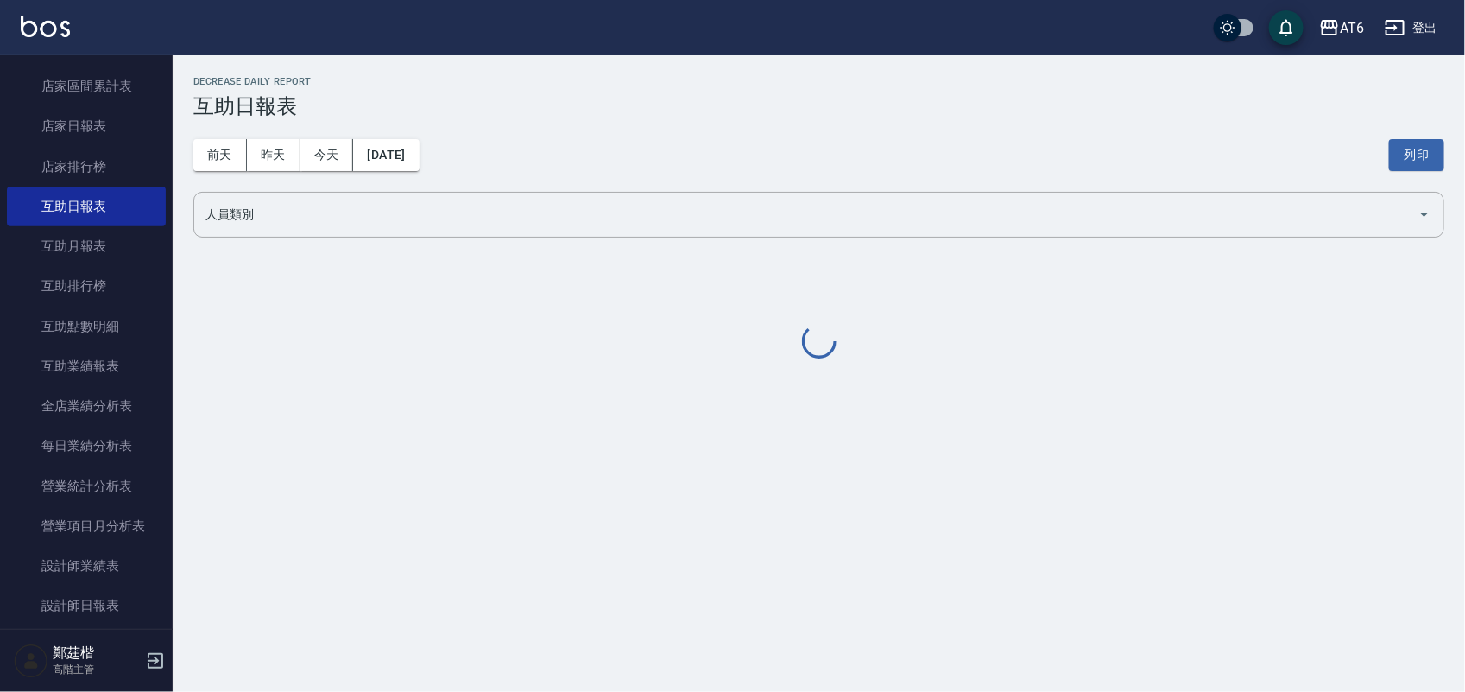
drag, startPoint x: 1079, startPoint y: 46, endPoint x: 976, endPoint y: 82, distance: 108.9
click at [963, 80] on h2 "Decrease Daily Report" at bounding box center [818, 81] width 1251 height 11
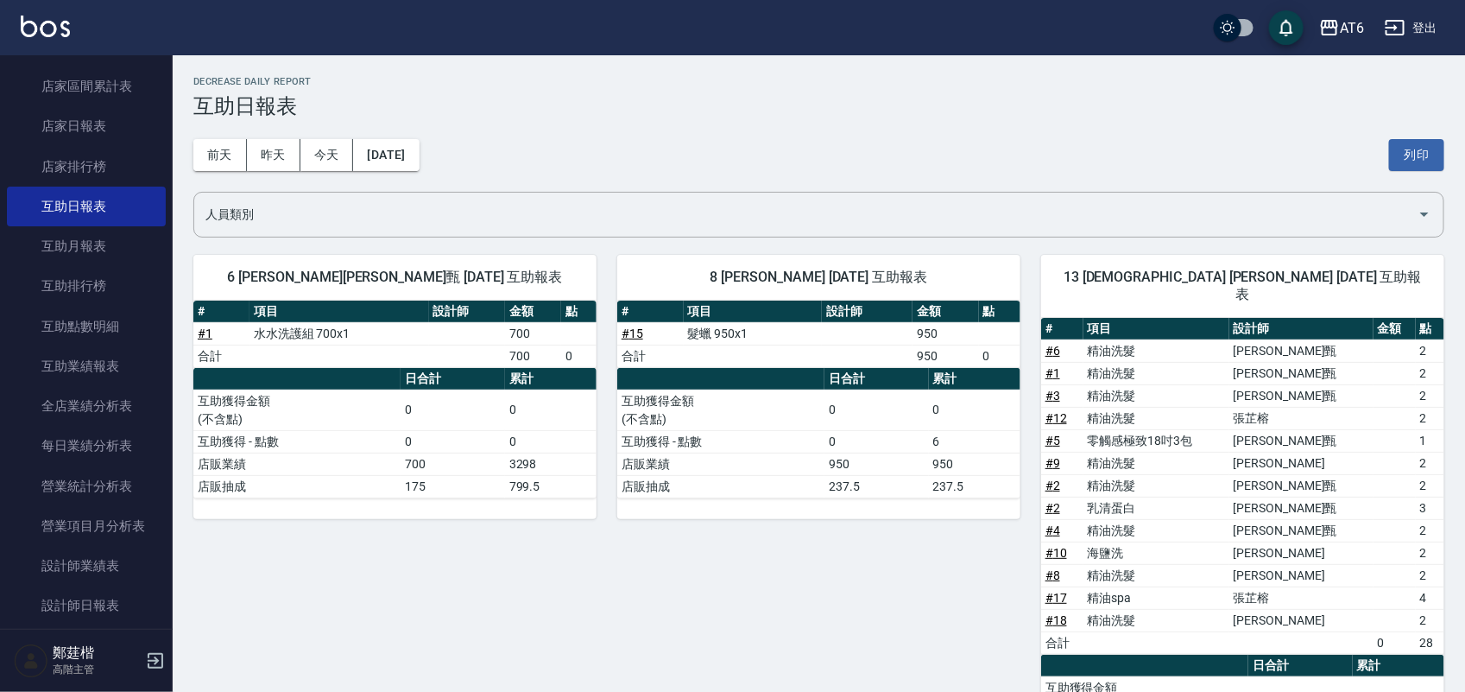
click at [956, 54] on div "AT6 登出" at bounding box center [732, 27] width 1465 height 55
